Goal: Task Accomplishment & Management: Manage account settings

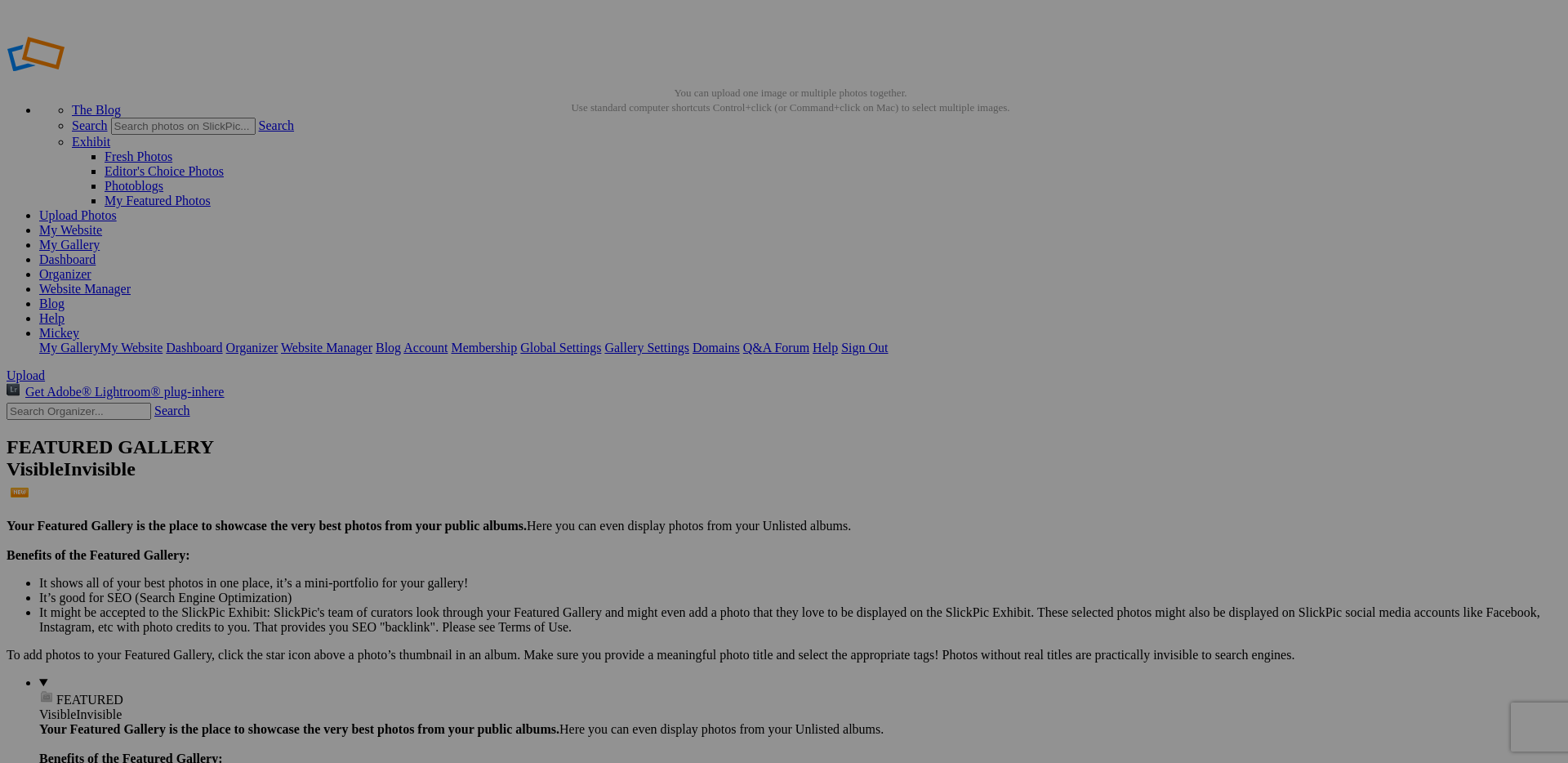
type input "[PERSON_NAME]"
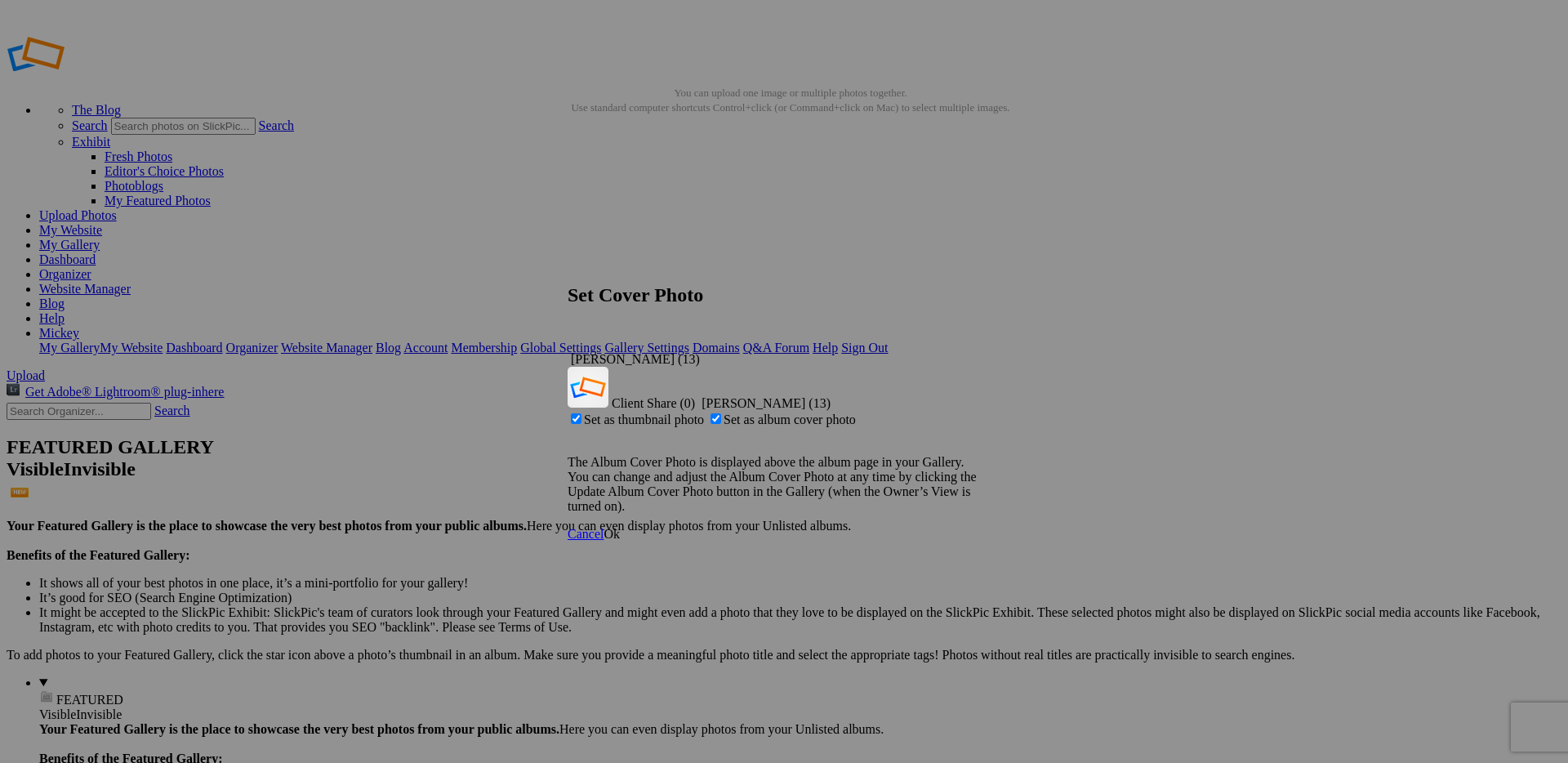
click at [620, 527] on span "Ok" at bounding box center [612, 533] width 17 height 14
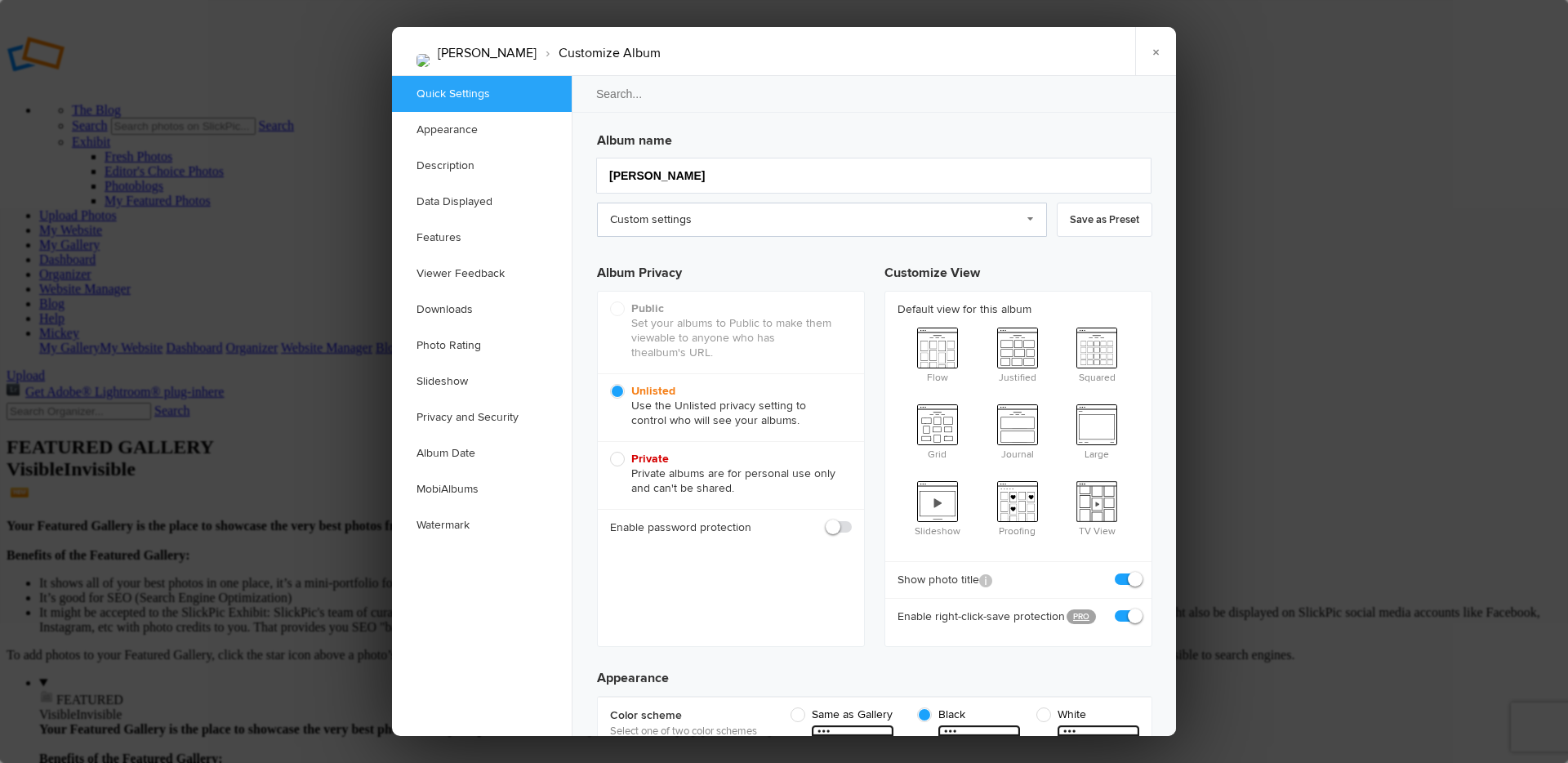
click at [1003, 225] on link "Custom settings" at bounding box center [822, 219] width 450 height 34
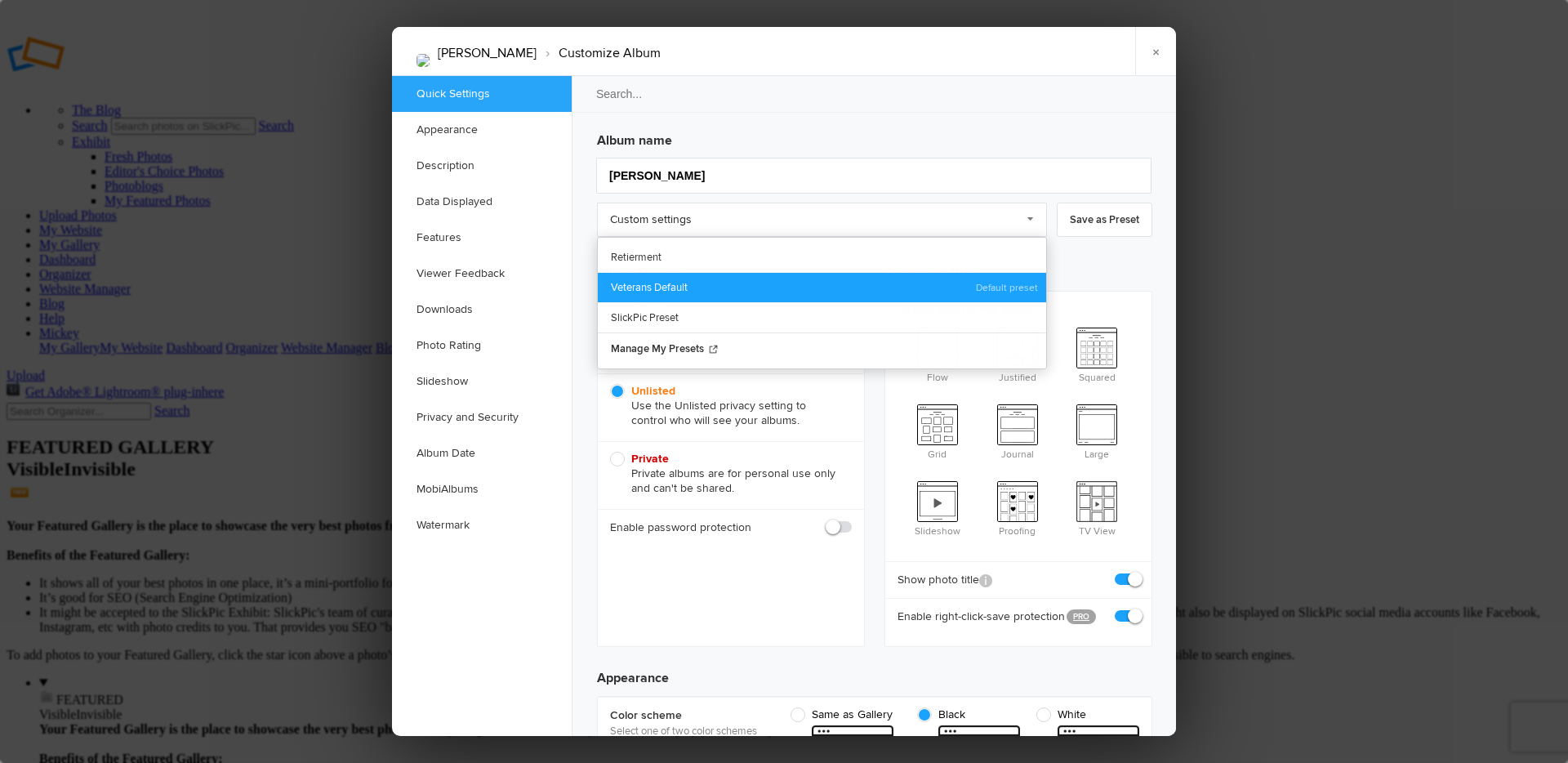
click at [671, 285] on link "Veterans Default" at bounding box center [822, 287] width 448 height 31
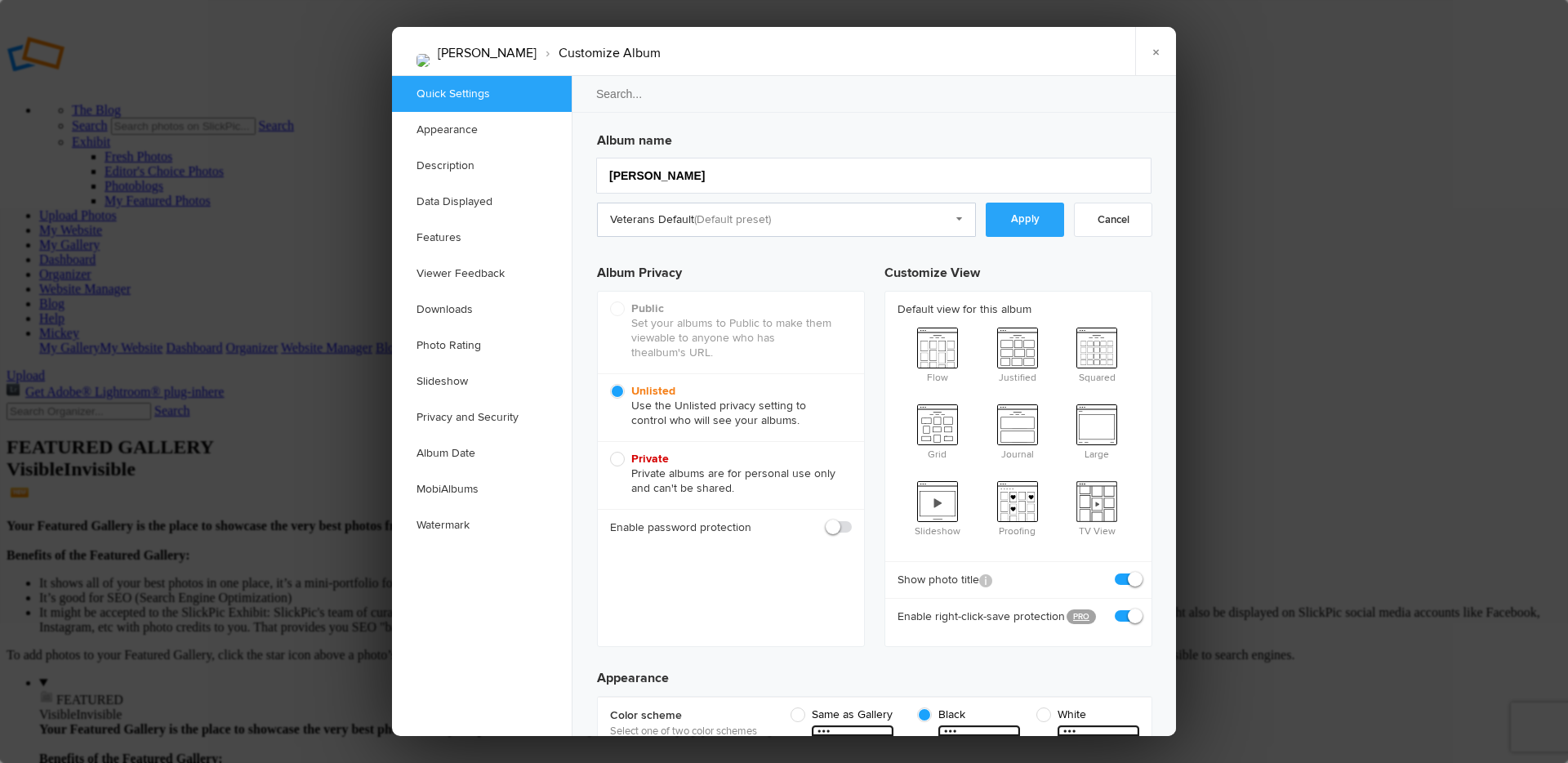
click at [1053, 210] on link "Apply" at bounding box center [1025, 219] width 79 height 34
click at [455, 514] on link "Watermark" at bounding box center [481, 525] width 179 height 36
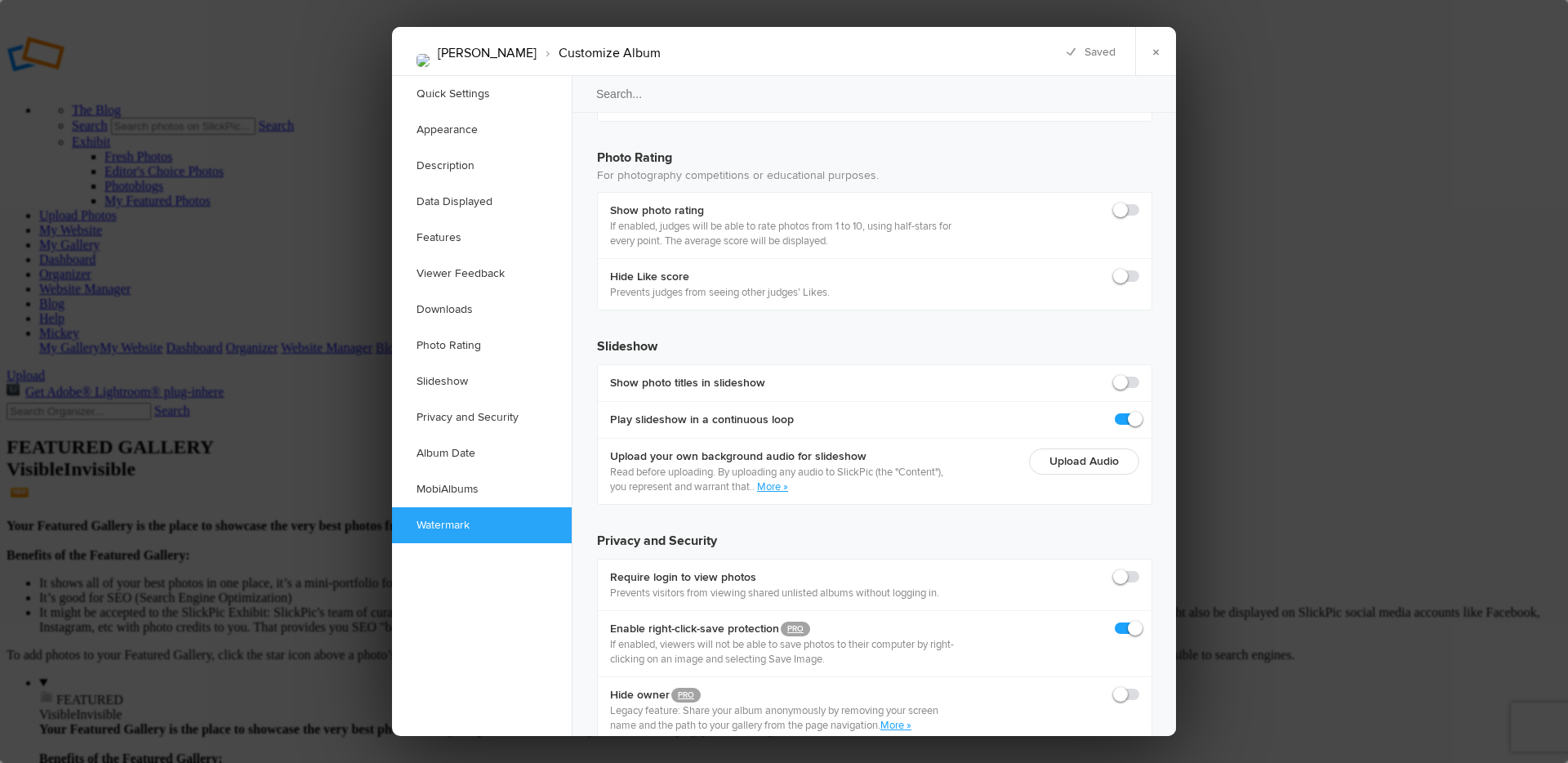
scroll to position [3526, 0]
checkbox input "true"
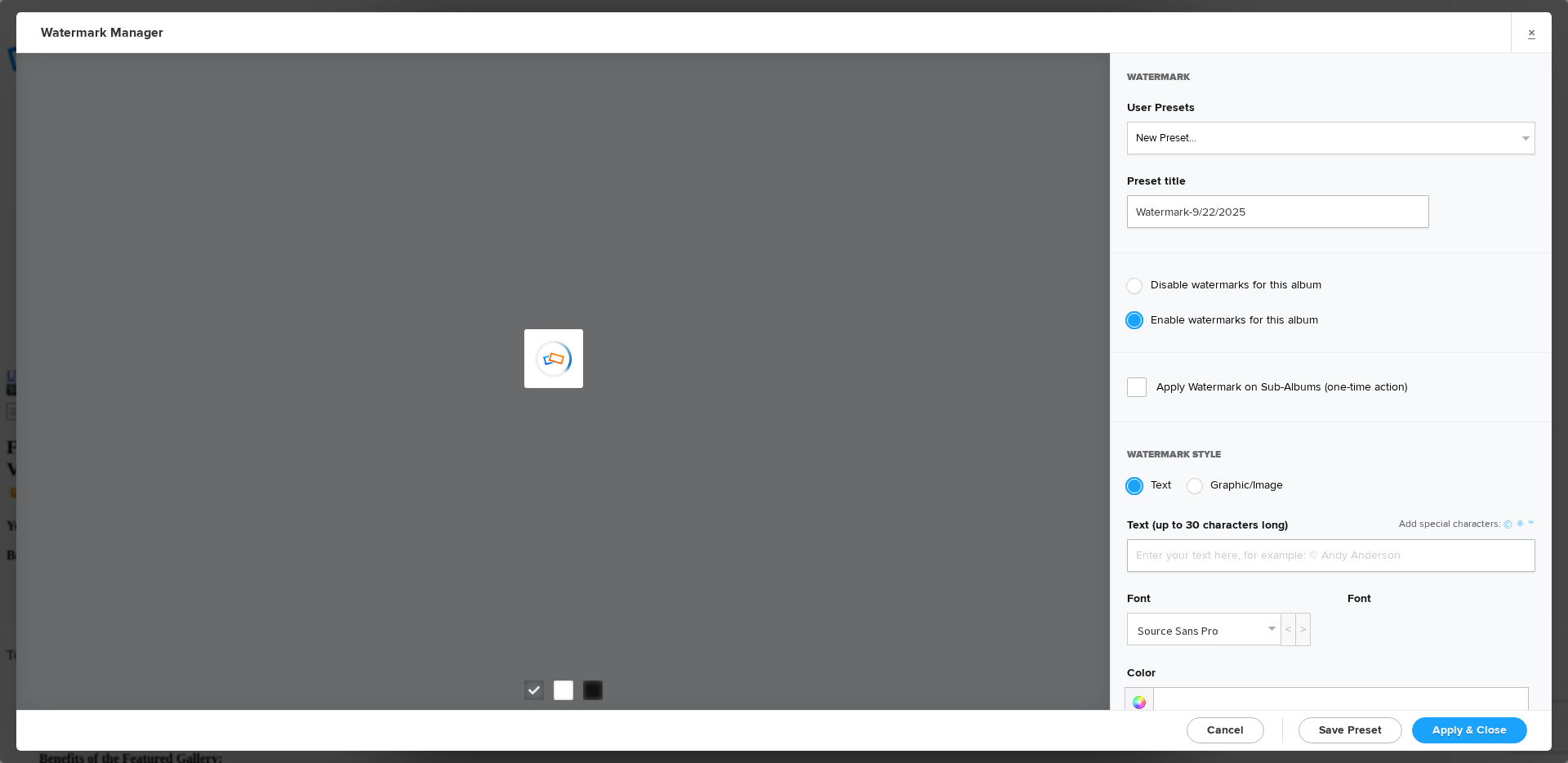
type input "Mickey Strand"
click at [1287, 141] on select "New Preset... Watermark-8/17/2023 Watermark-7/18/2024" at bounding box center [1332, 138] width 408 height 33
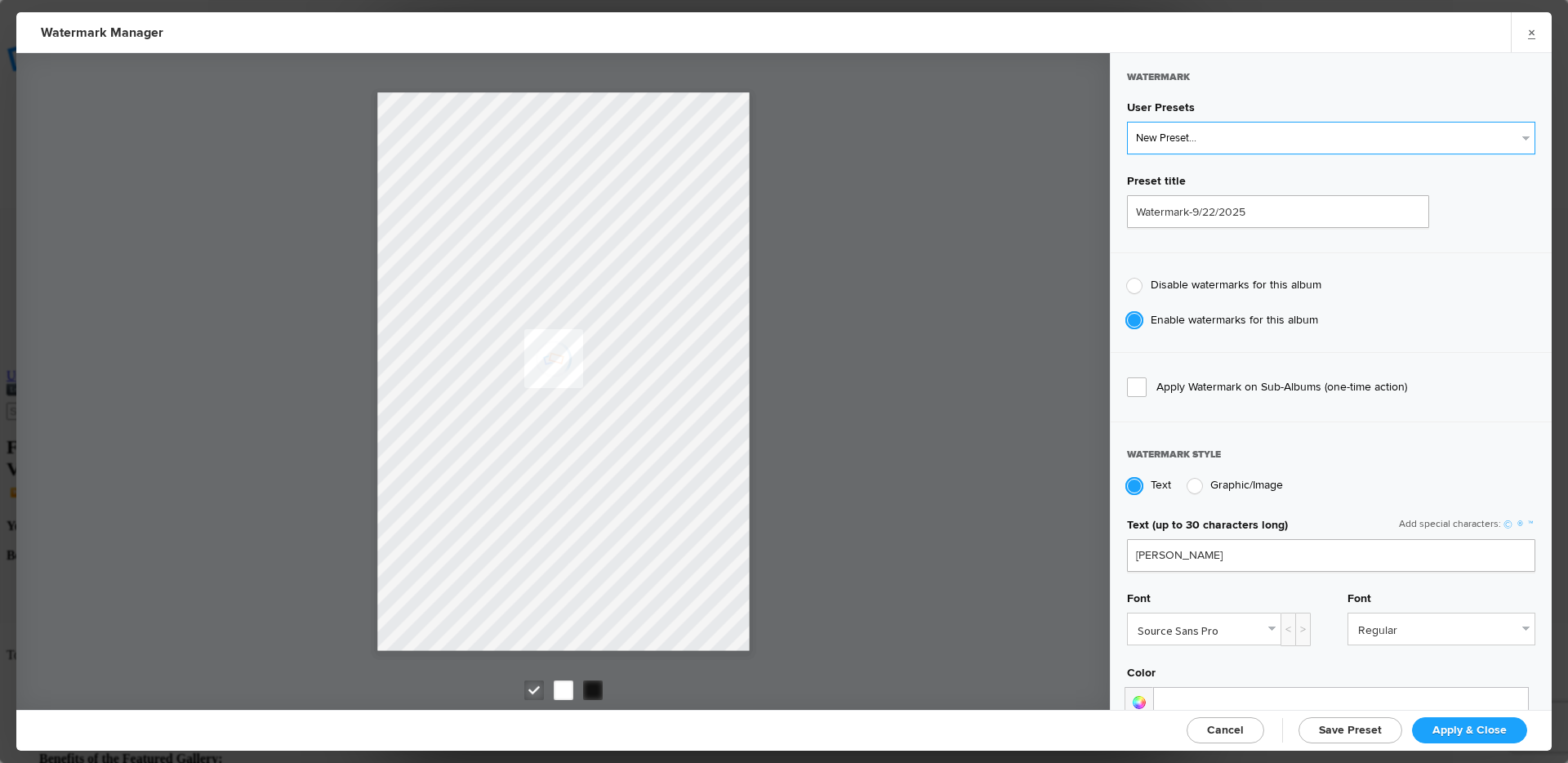
select select "1: Object"
click at [1127, 122] on select "New Preset... Watermark-8/17/2023 Watermark-7/18/2024" at bounding box center [1332, 138] width 408 height 33
type input "Watermark-8/17/2023"
type input "Veteran Portrait Series"
type input "109"
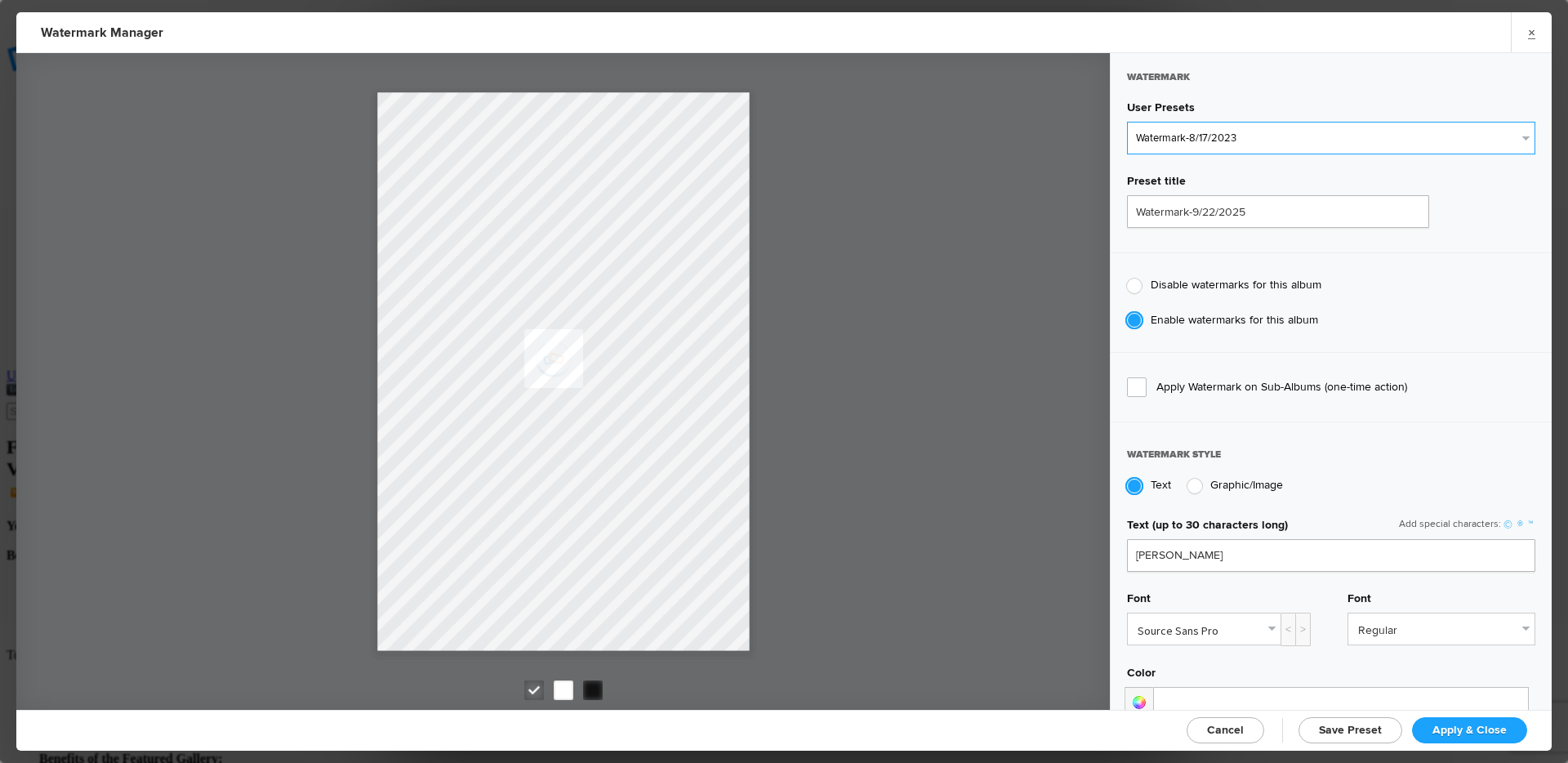
radio input "true"
radio input "false"
click at [1479, 724] on span "Apply & Close" at bounding box center [1470, 729] width 74 height 14
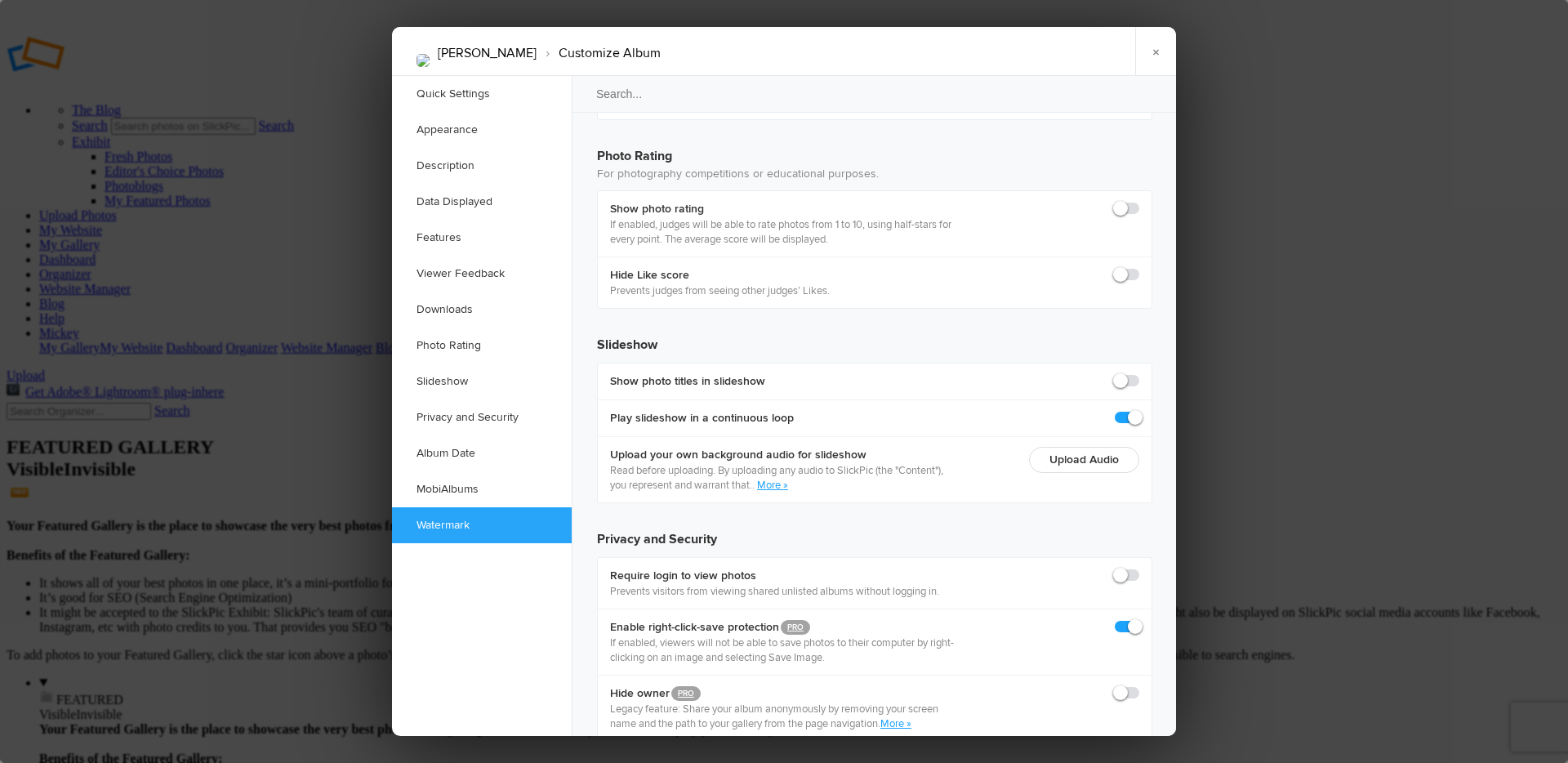
click at [1146, 55] on link "×" at bounding box center [1155, 51] width 41 height 49
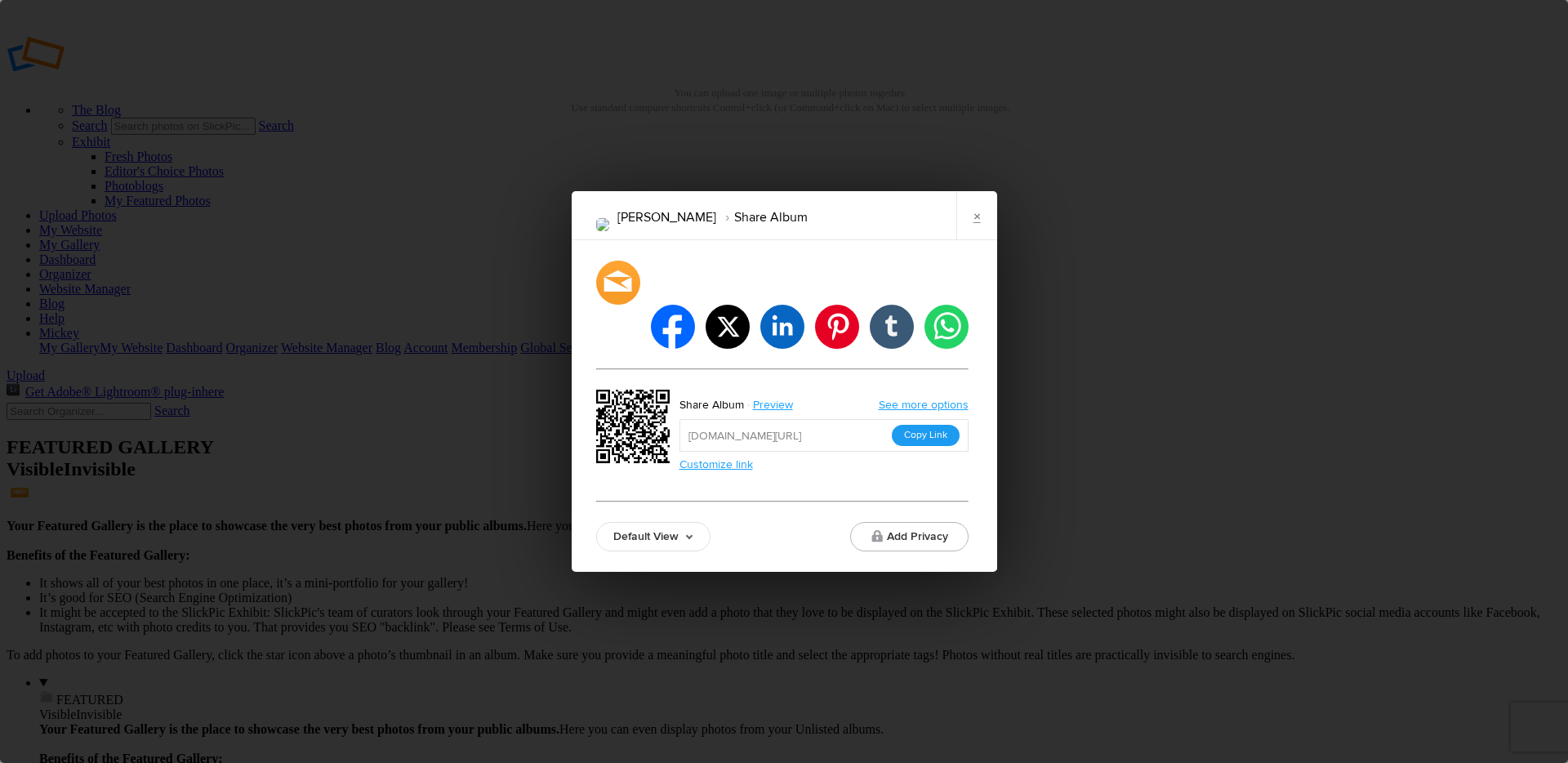
click at [929, 425] on button "Copy Link" at bounding box center [926, 436] width 68 height 21
click at [977, 239] on link "×" at bounding box center [976, 215] width 41 height 49
